Goal: Task Accomplishment & Management: Use online tool/utility

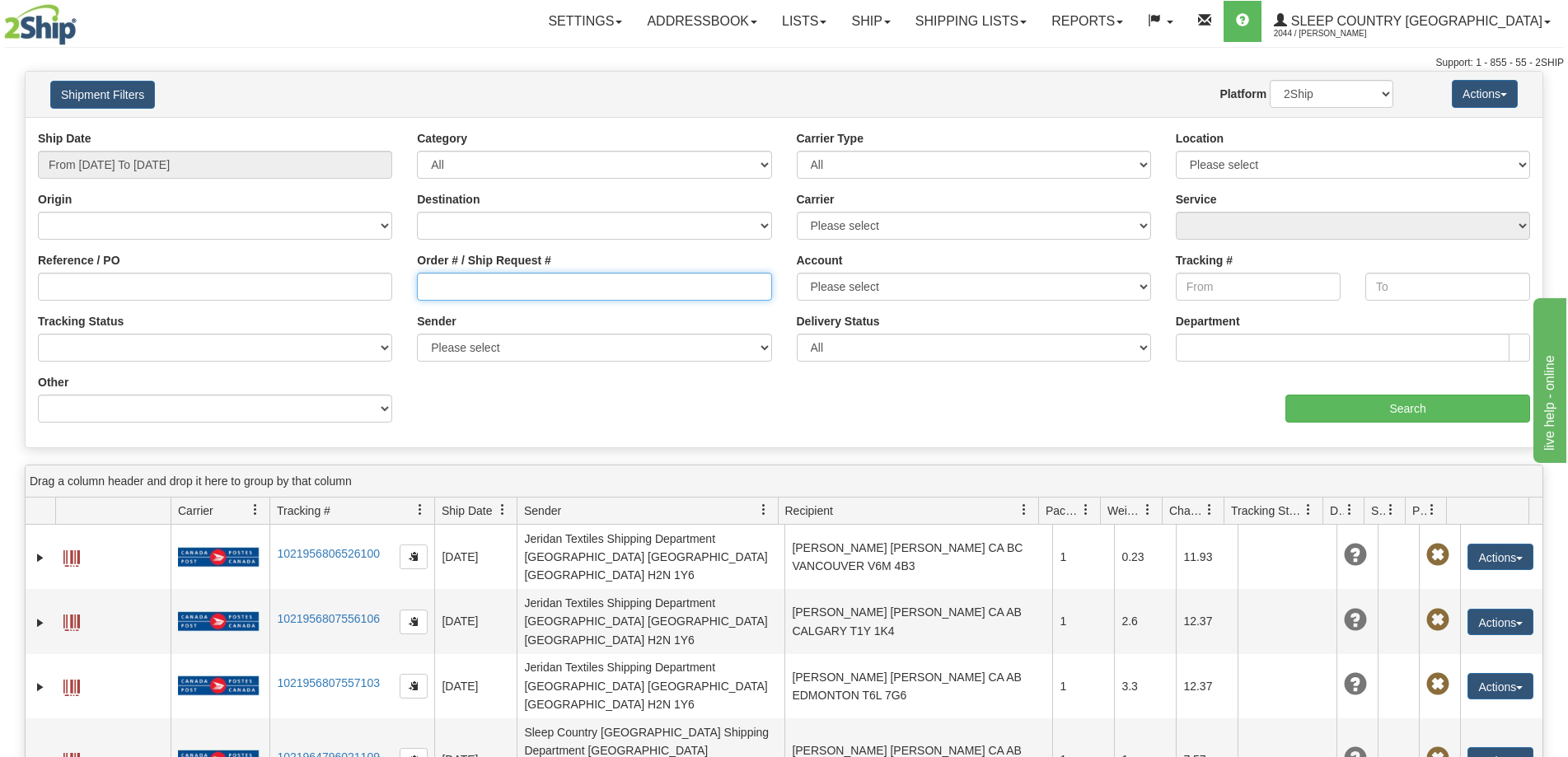
click at [439, 288] on input "Order # / Ship Request #" at bounding box center [594, 286] width 354 height 28
paste input "9000H998466"
type input "9000H998466"
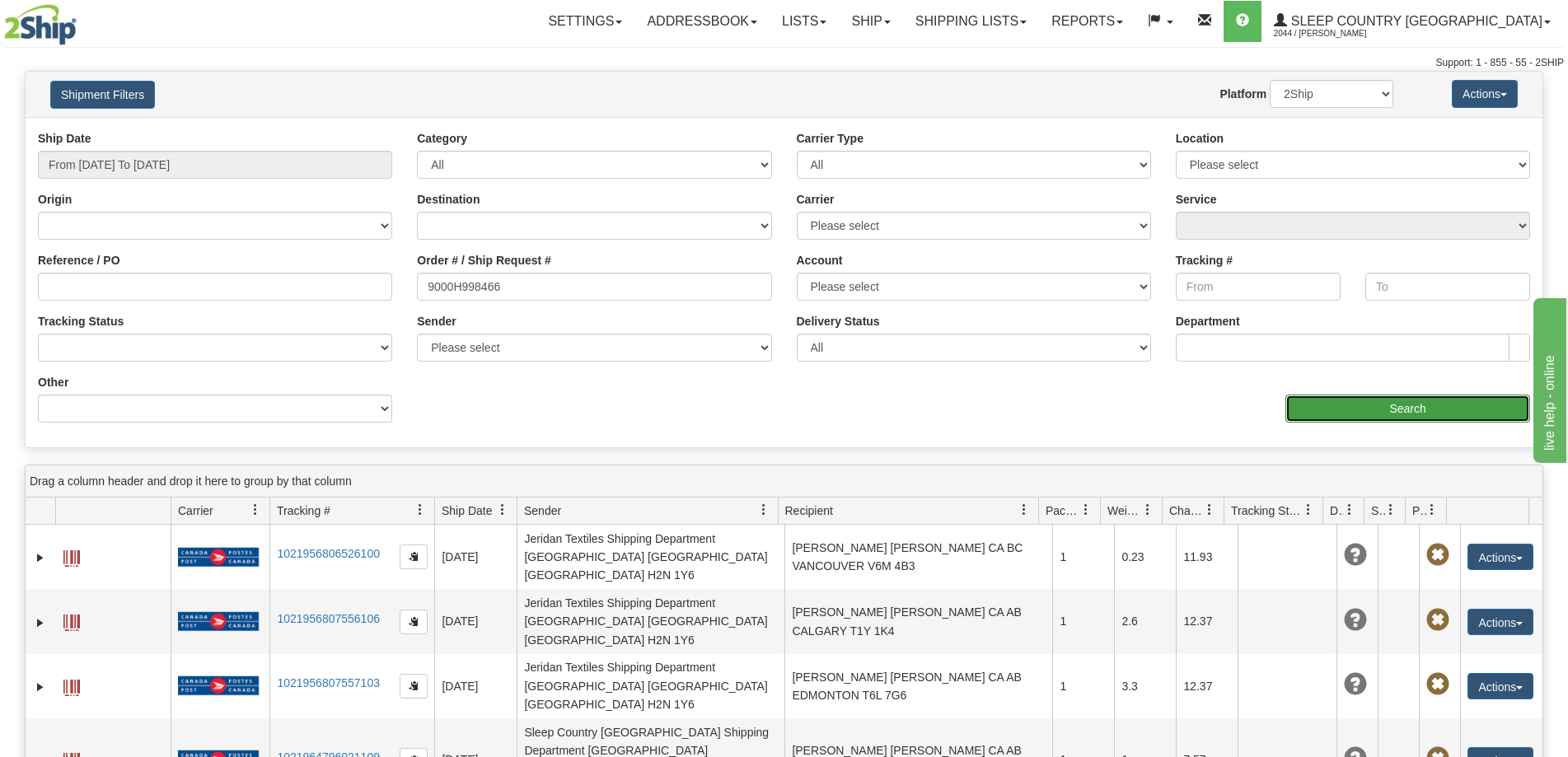
click at [1312, 416] on input "Search" at bounding box center [1407, 408] width 245 height 28
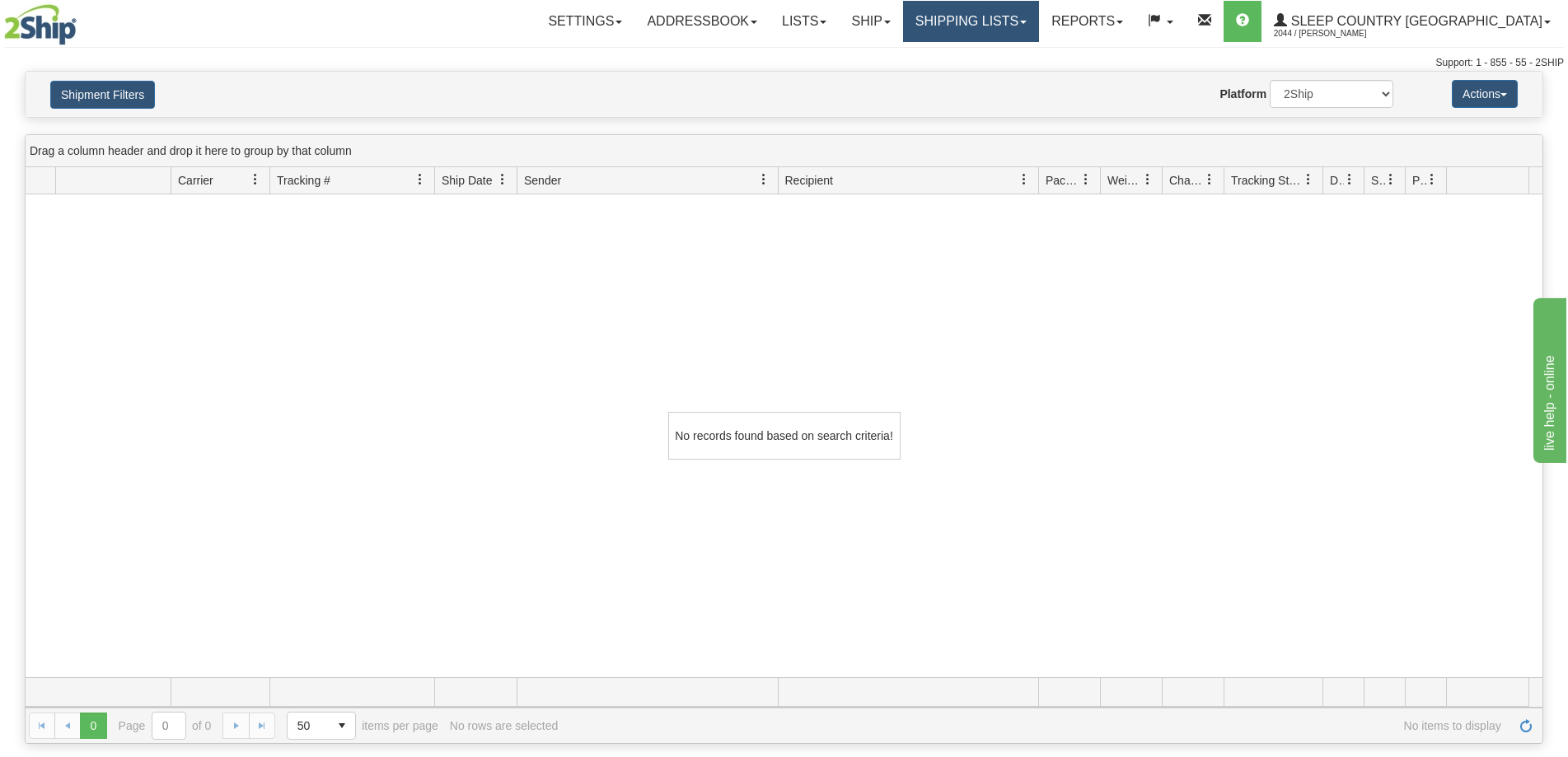
click at [1039, 13] on link "Shipping lists" at bounding box center [971, 21] width 136 height 41
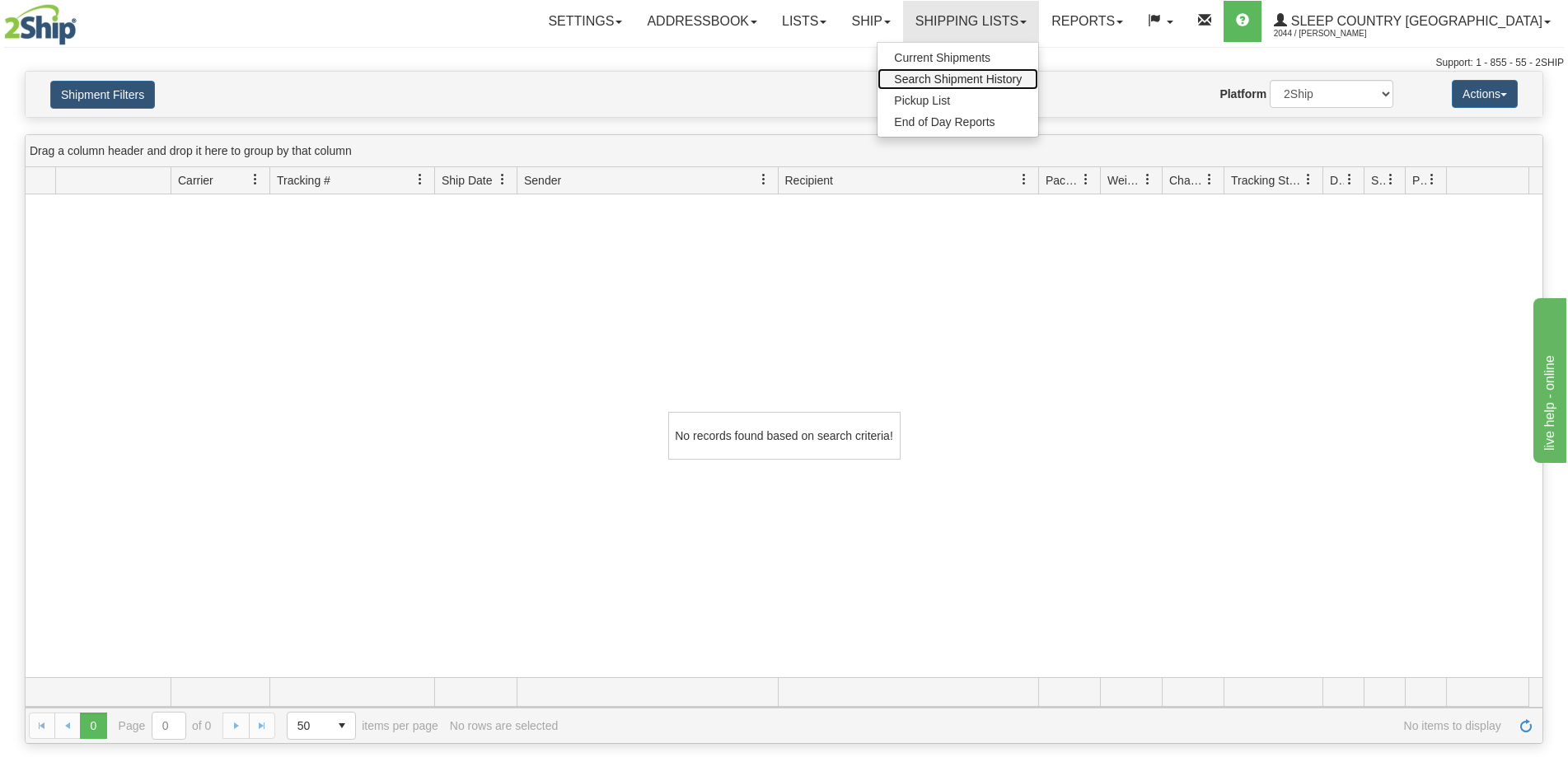
click at [1021, 79] on span "Search Shipment History" at bounding box center [957, 79] width 128 height 13
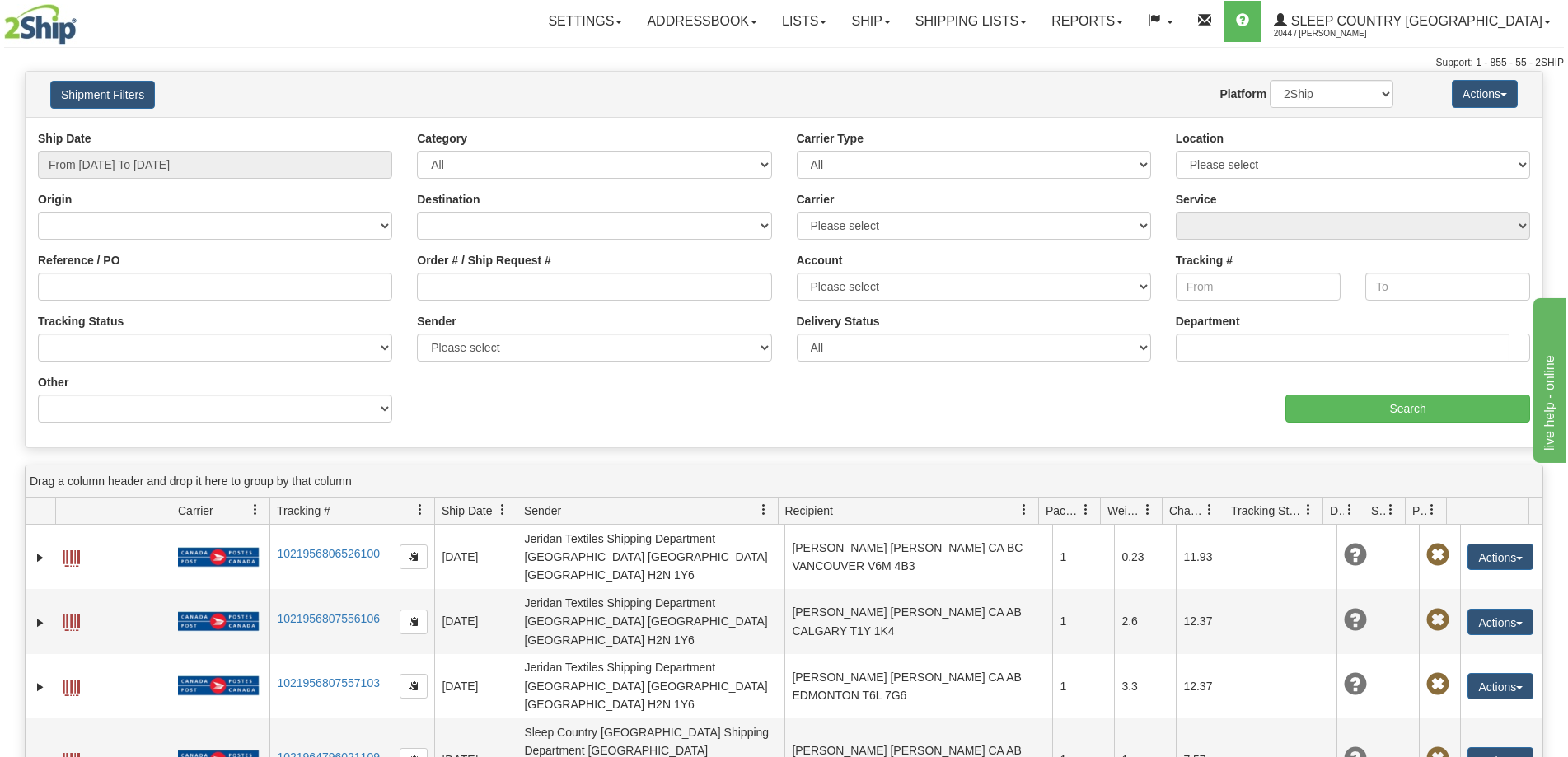
click at [1117, 114] on div "Shipment Filters Website Agent Nothing selected Client User Platform 2Ship Impo…" at bounding box center [784, 94] width 1517 height 46
click at [1098, 185] on div "Carrier Type All Most Common Small Package (Parcel / Courier) International Les…" at bounding box center [974, 161] width 379 height 61
drag, startPoint x: 1141, startPoint y: 287, endPoint x: 1124, endPoint y: 299, distance: 20.8
click at [1140, 288] on select "Please select Canada Post 300 Purolator Sleep Country Canada Post 98 Canada Pos…" at bounding box center [974, 286] width 354 height 28
click at [448, 281] on input "Order # / Ship Request #" at bounding box center [594, 286] width 354 height 28
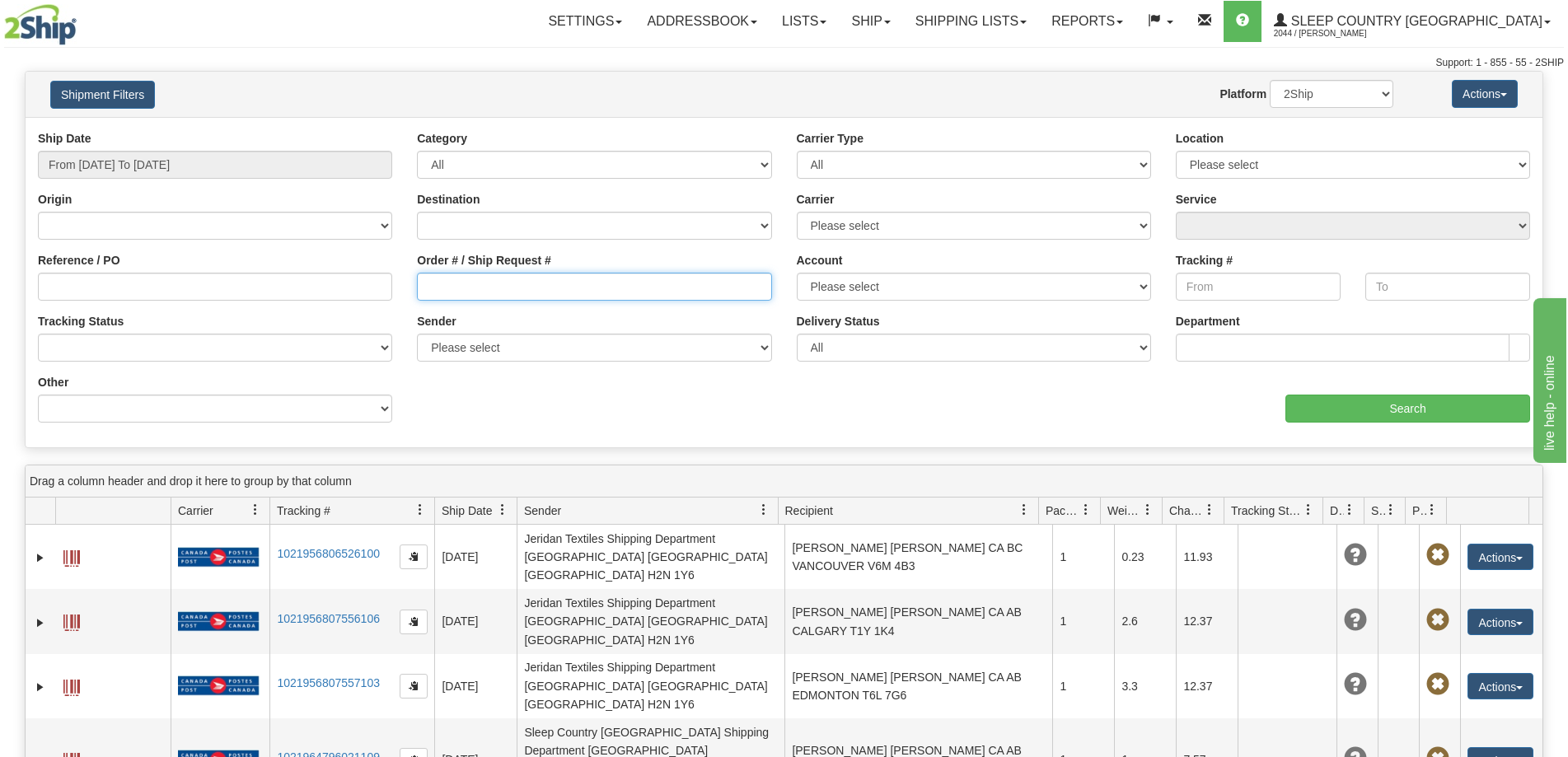
paste input "9000H998466"
type input "9000H998466"
click at [102, 164] on input "From 08/20/2025 To 08/21/2025" at bounding box center [214, 164] width 354 height 28
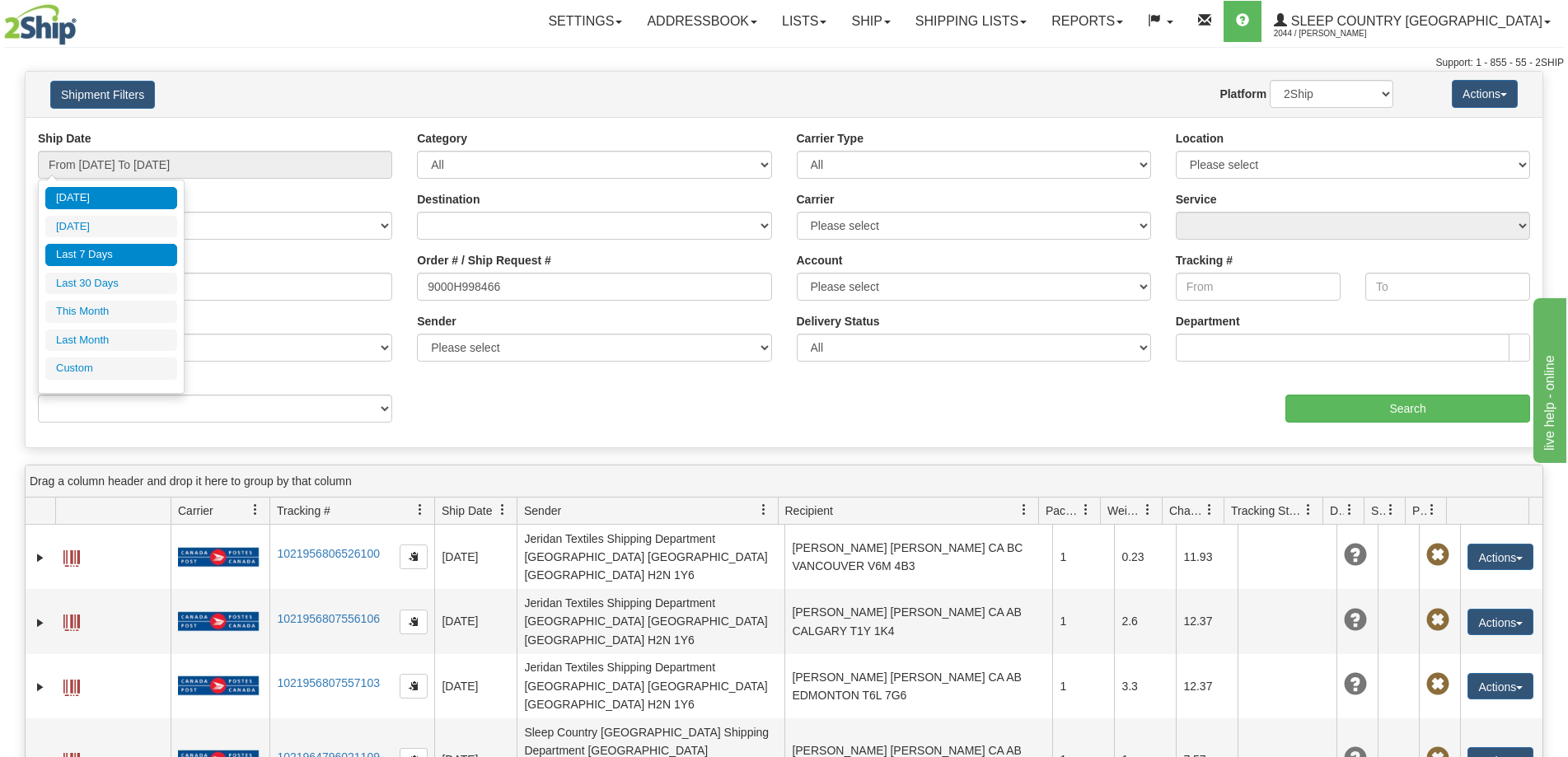
click at [148, 255] on li "Last 7 Days" at bounding box center [112, 255] width 132 height 22
type input "From 08/15/2025 To 08/21/2025"
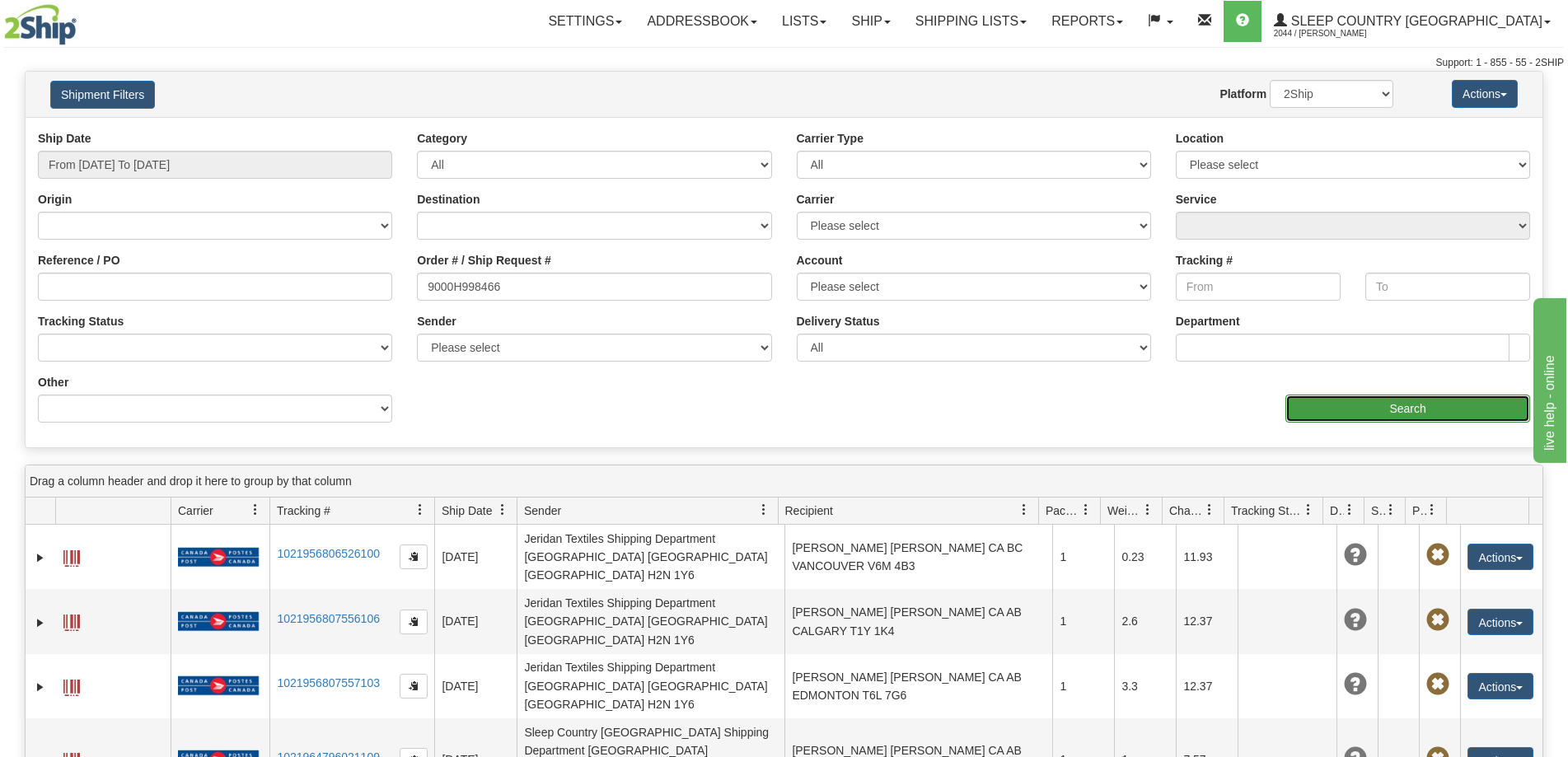
click at [1327, 406] on input "Search" at bounding box center [1407, 408] width 245 height 28
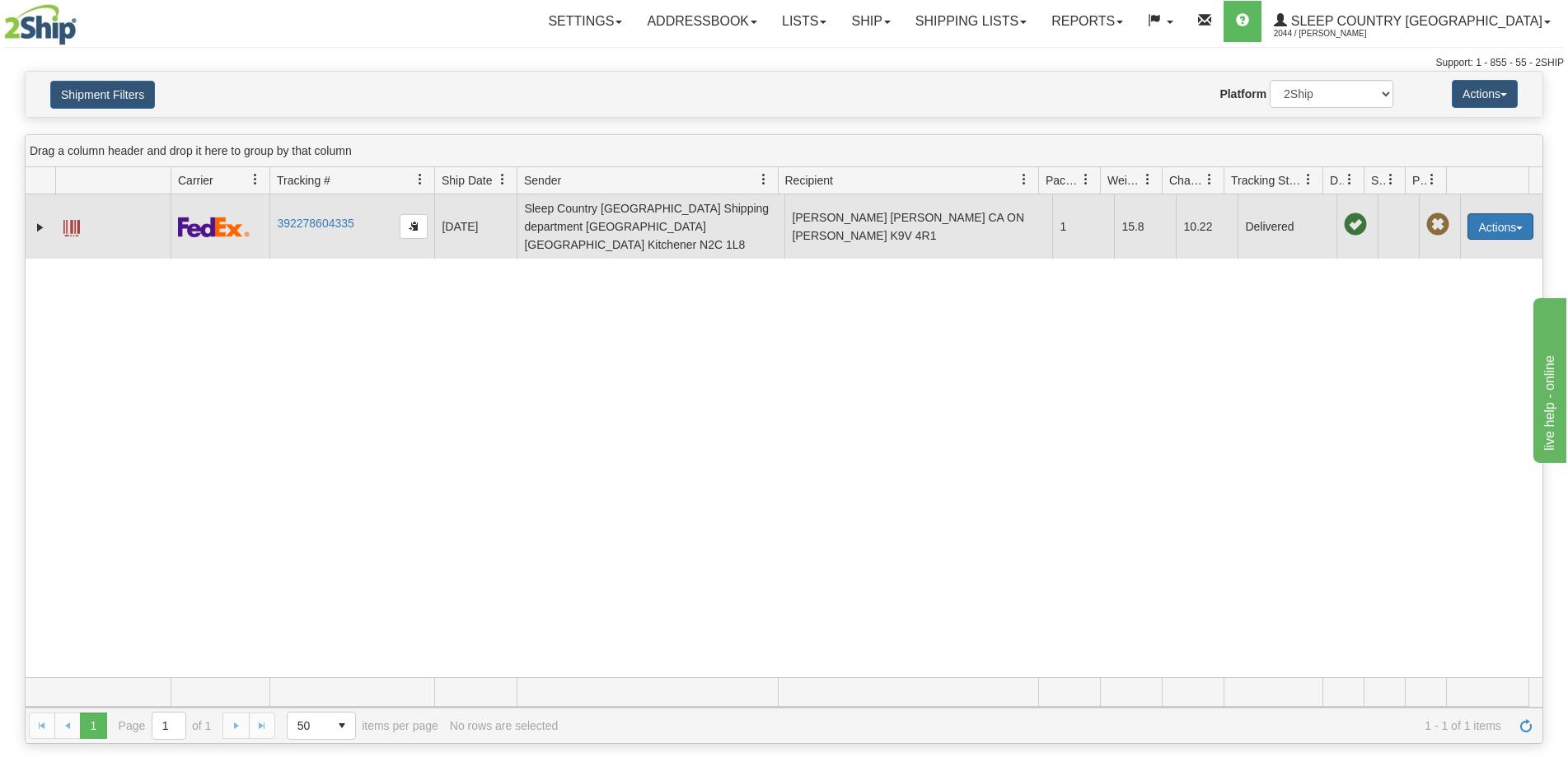
click at [1482, 214] on button "Actions" at bounding box center [1500, 227] width 66 height 27
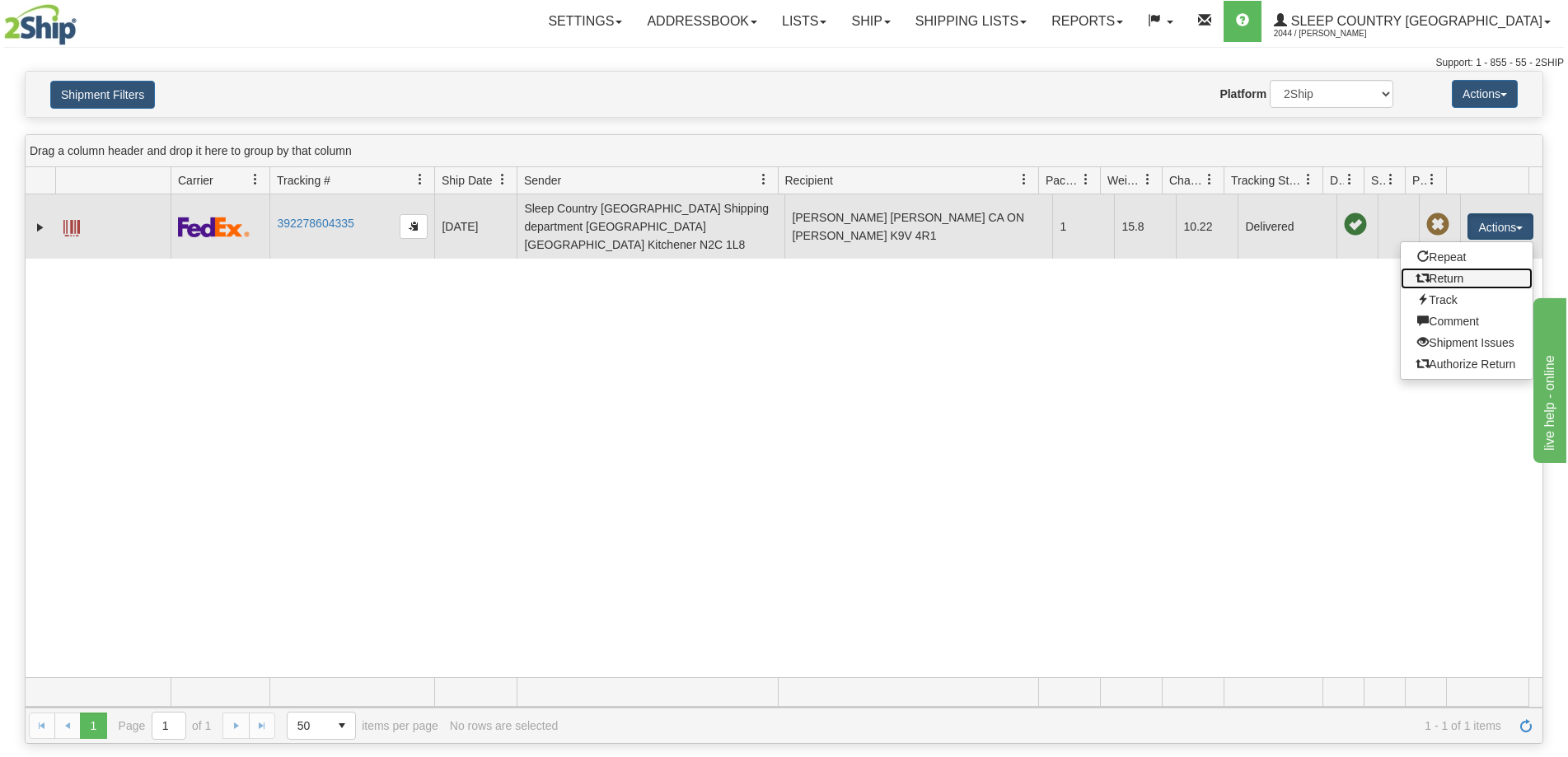
click at [1436, 268] on link "Return" at bounding box center [1467, 279] width 132 height 21
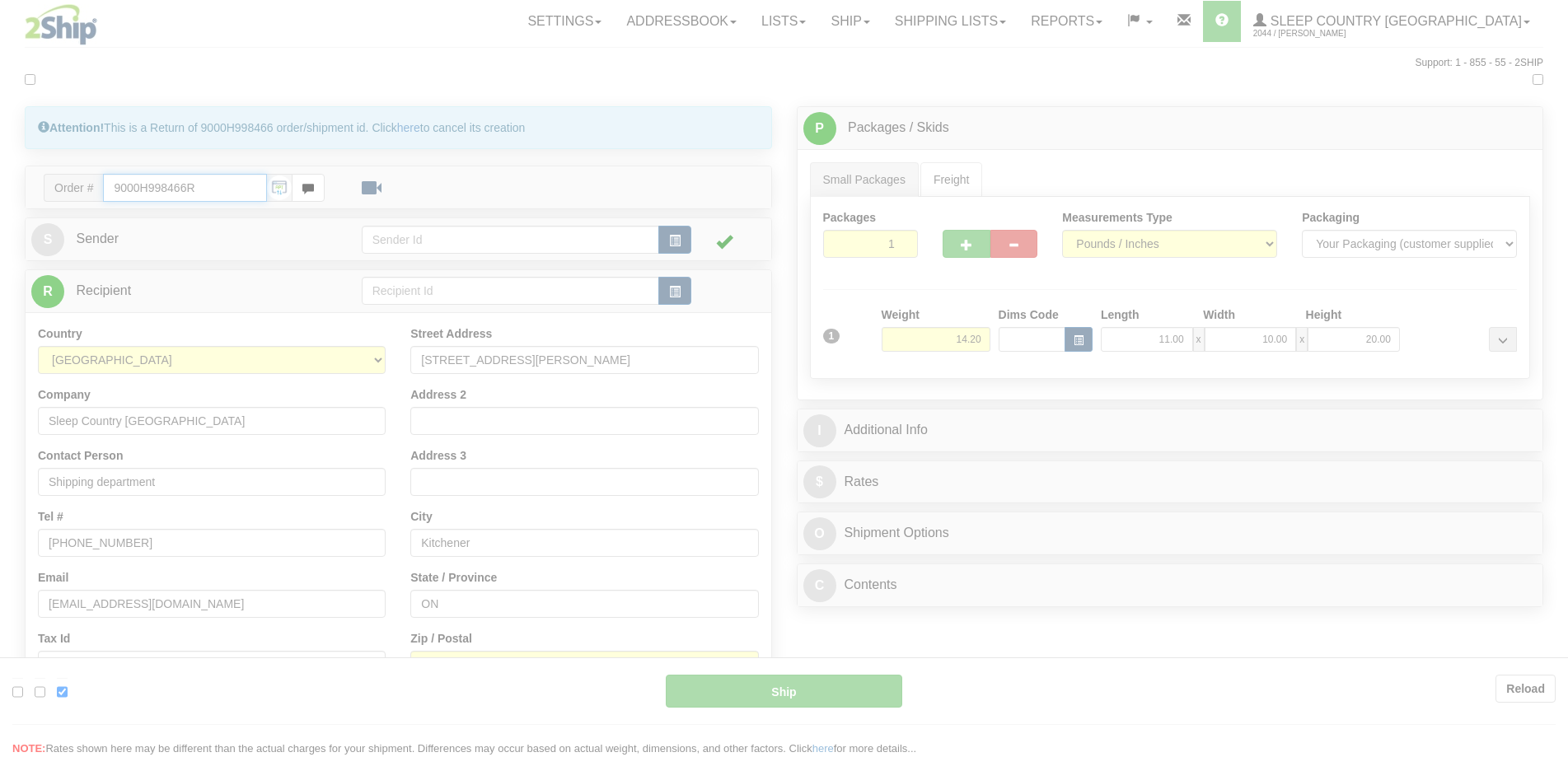
type input "92"
type input "10:52"
type input "16:00"
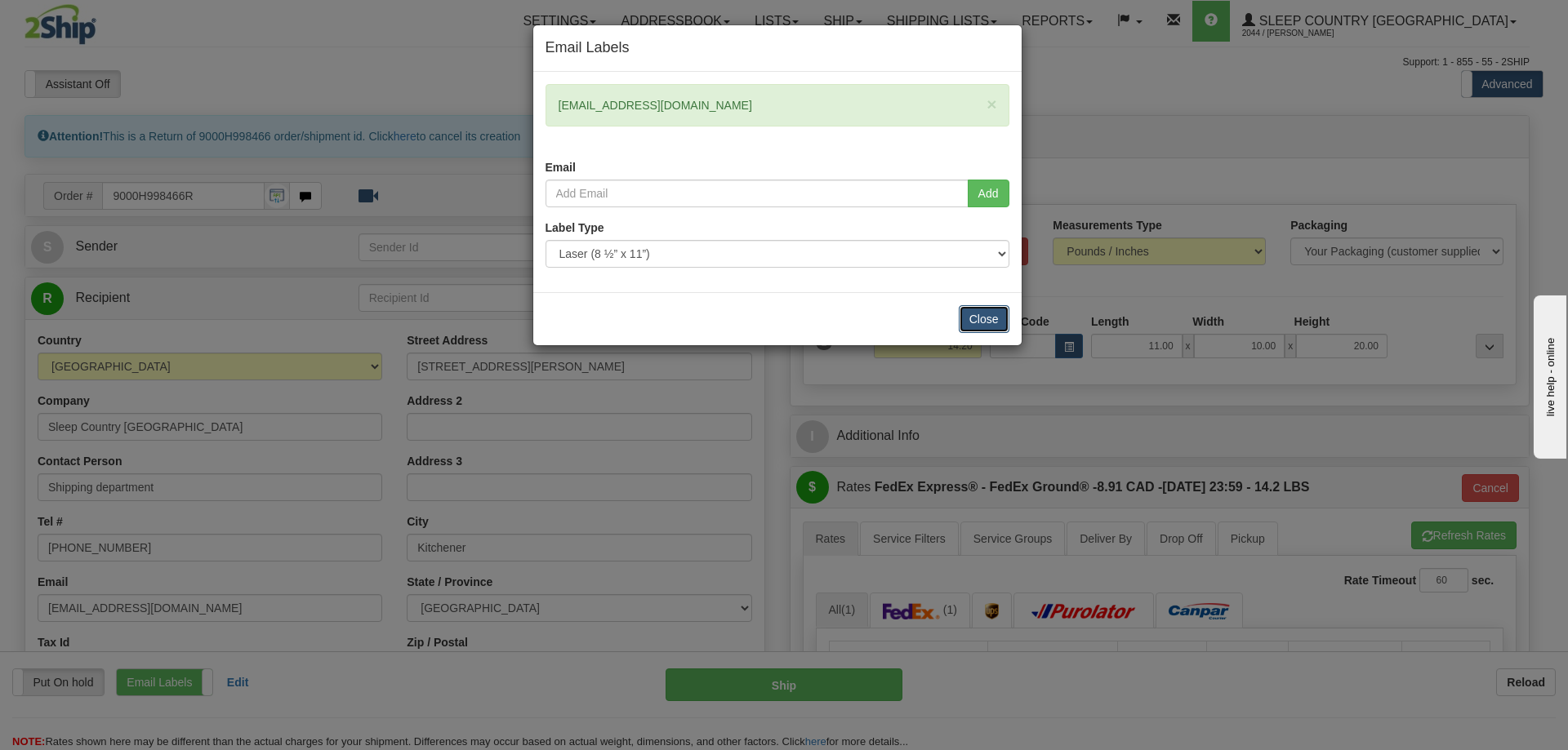
click at [979, 314] on button "Close" at bounding box center [984, 319] width 50 height 27
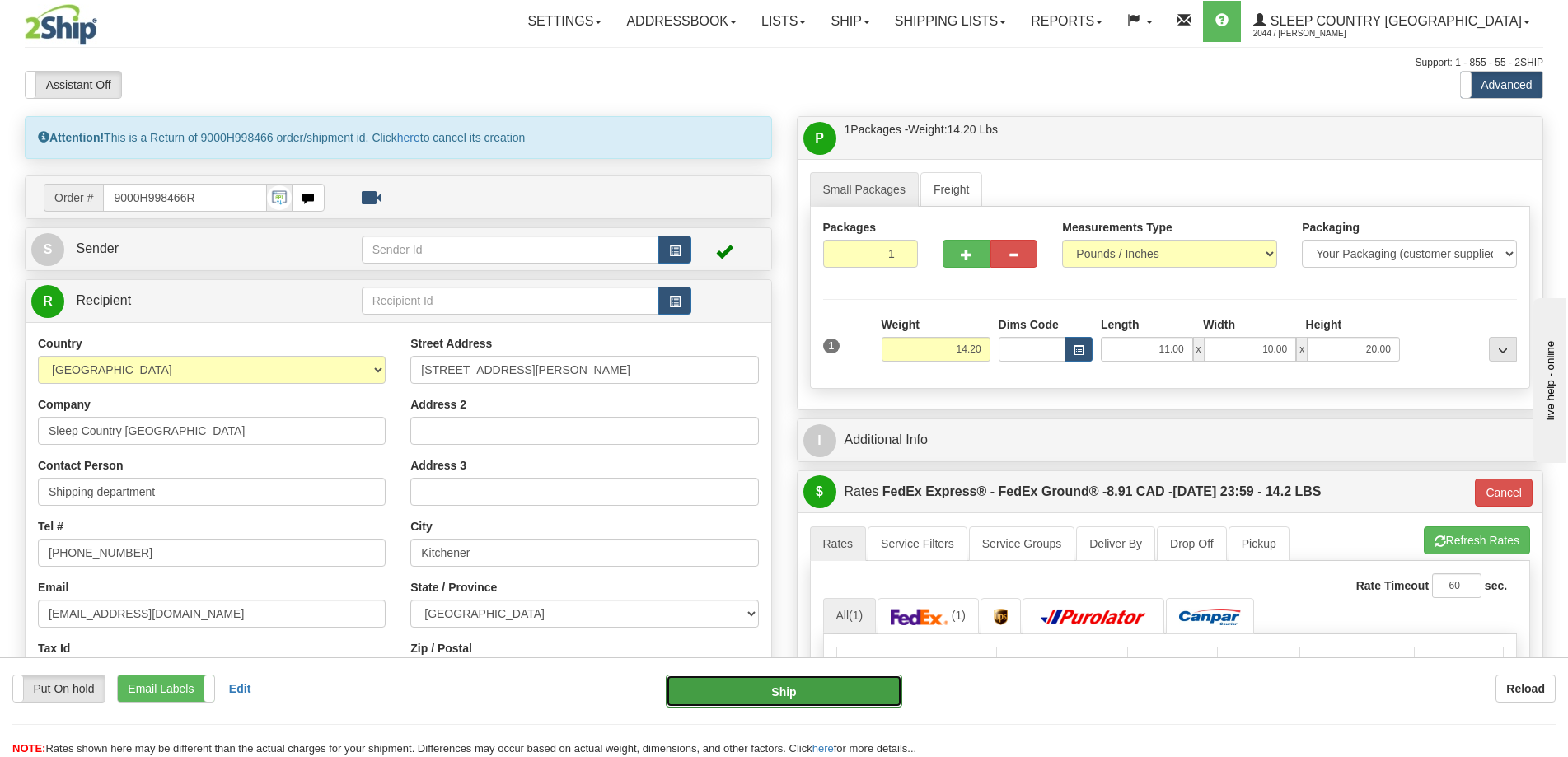
click at [774, 690] on button "Ship" at bounding box center [784, 691] width 237 height 33
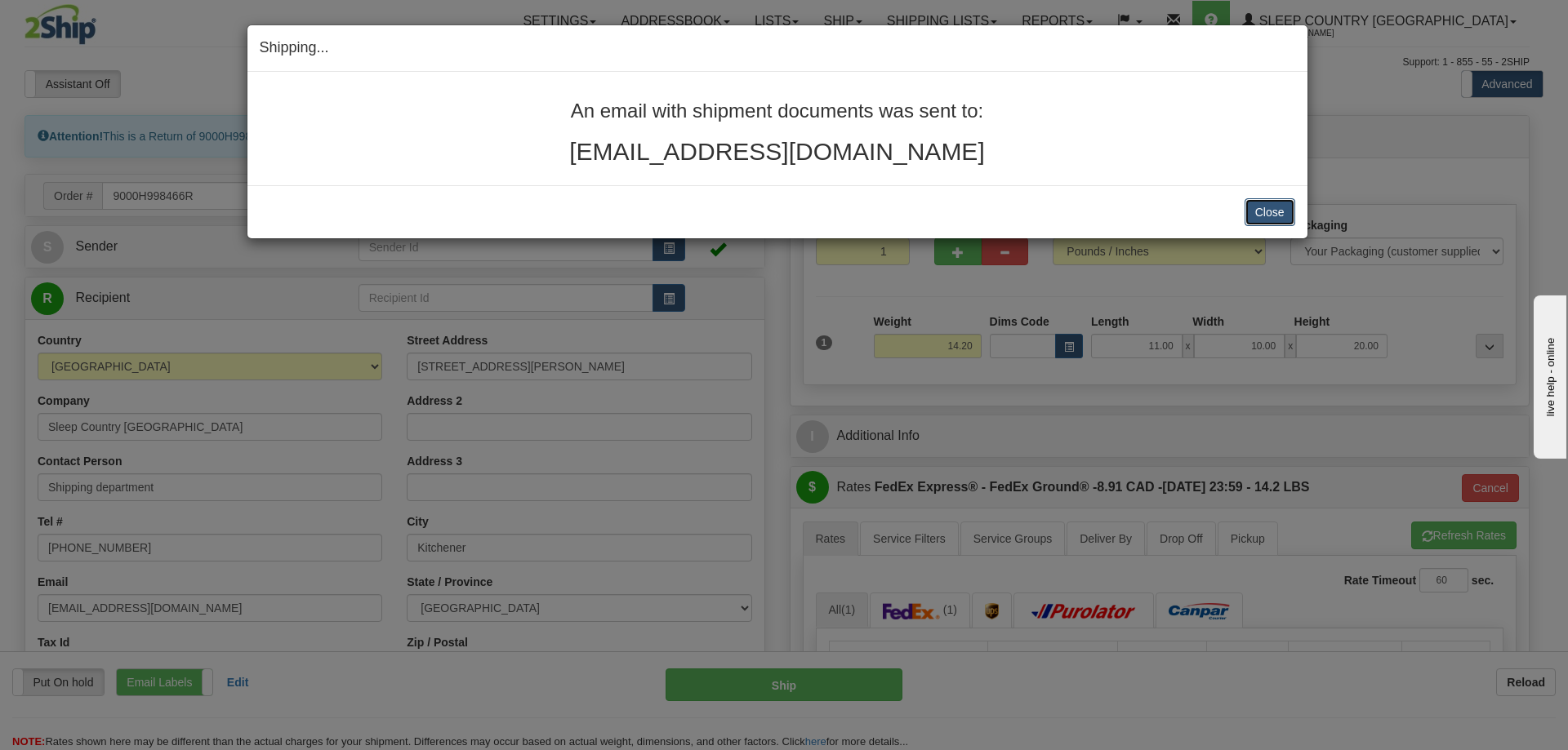
click at [1271, 213] on button "Close" at bounding box center [1269, 212] width 50 height 27
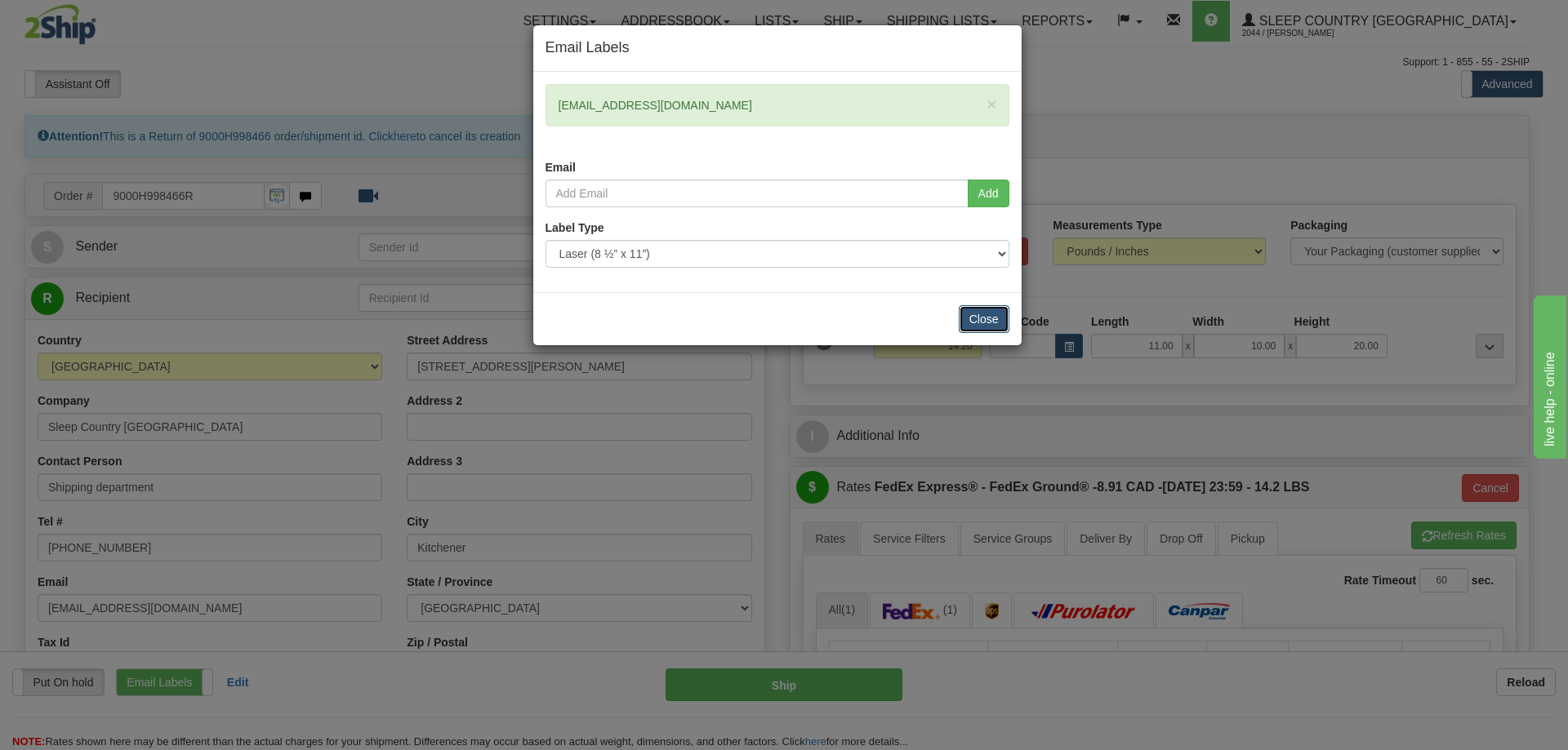
click at [983, 324] on button "Close" at bounding box center [984, 319] width 50 height 27
